Goal: Go to known website: Access a specific website the user already knows

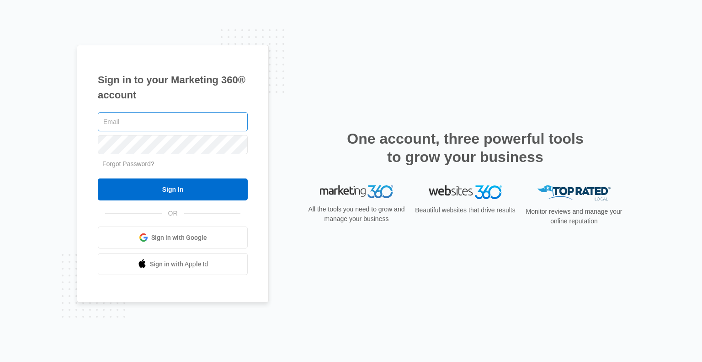
click at [123, 122] on input "text" at bounding box center [173, 121] width 150 height 19
type input "[EMAIL_ADDRESS][DOMAIN_NAME]"
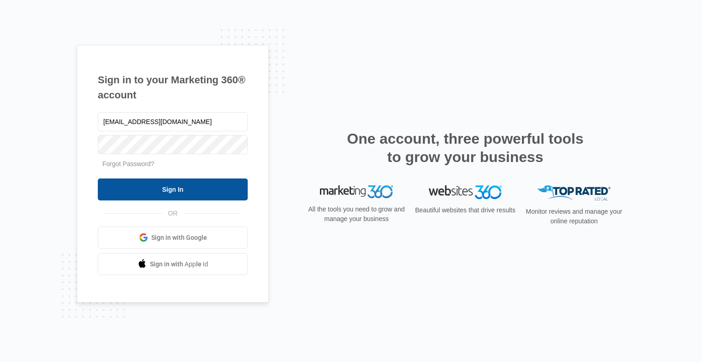
click at [163, 188] on input "Sign In" at bounding box center [173, 189] width 150 height 22
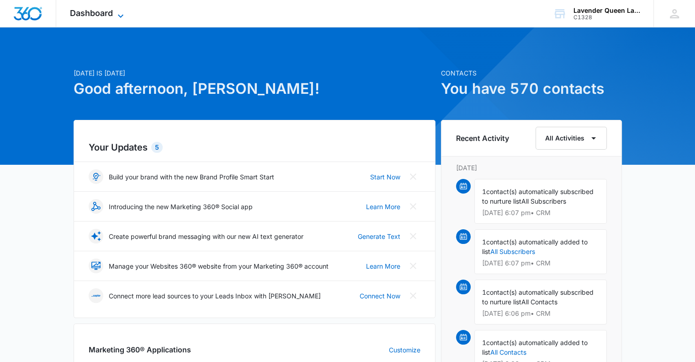
click at [122, 13] on icon at bounding box center [120, 16] width 11 height 11
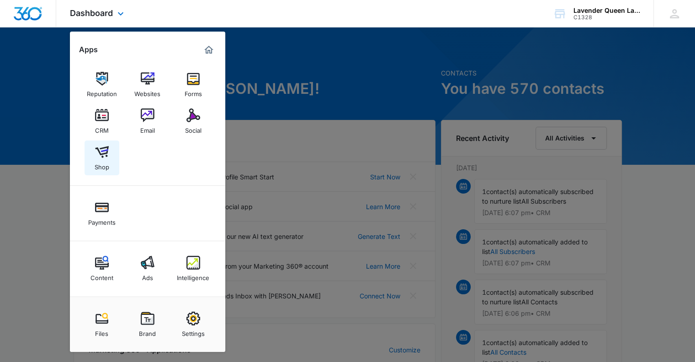
click at [102, 157] on img at bounding box center [102, 152] width 14 height 14
